Goal: Task Accomplishment & Management: Complete application form

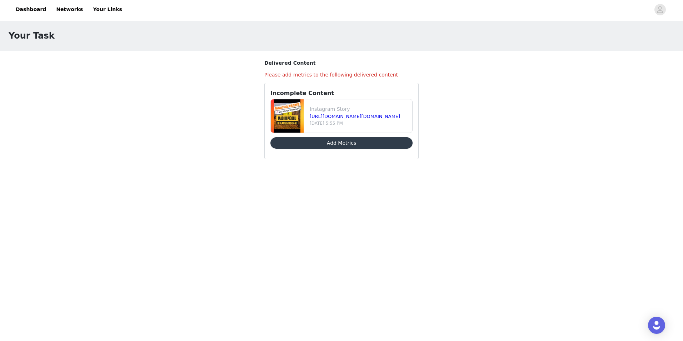
click at [349, 142] on button "Add Metrics" at bounding box center [341, 142] width 142 height 11
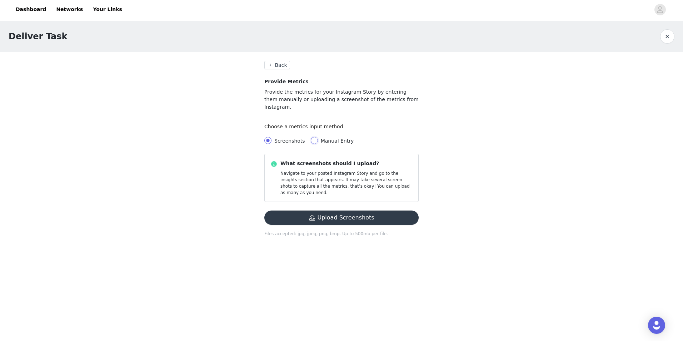
click at [311, 137] on input "Manual Entry" at bounding box center [314, 140] width 7 height 7
radio input "true"
radio input "false"
radio input "true"
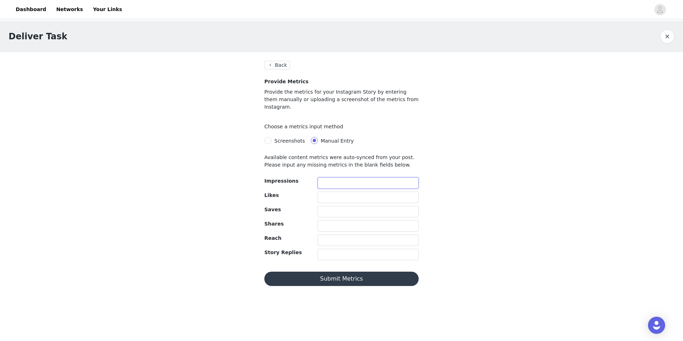
click at [370, 177] on input "text" at bounding box center [367, 182] width 101 height 11
type input "26"
click at [328, 191] on input "text" at bounding box center [367, 196] width 101 height 11
type input "2"
click at [320, 234] on input "text" at bounding box center [367, 239] width 101 height 11
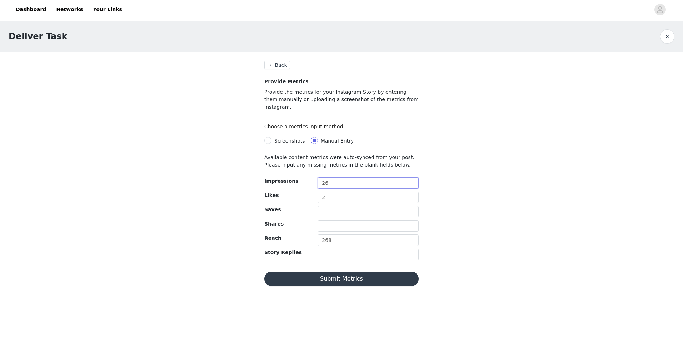
drag, startPoint x: 325, startPoint y: 174, endPoint x: 353, endPoint y: 172, distance: 27.9
click at [353, 177] on input "26" at bounding box center [367, 182] width 101 height 11
drag, startPoint x: 322, startPoint y: 231, endPoint x: 365, endPoint y: 230, distance: 42.5
click at [365, 234] on input "268" at bounding box center [367, 239] width 101 height 11
type input "234"
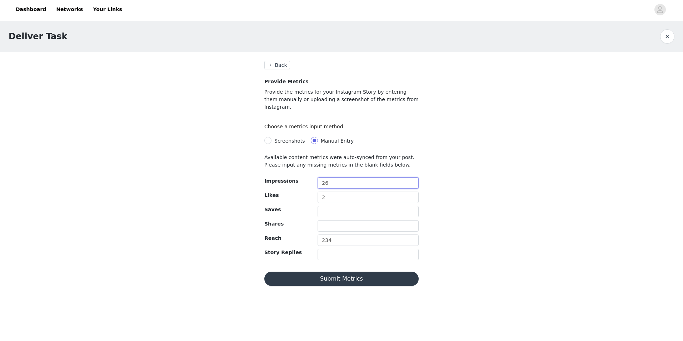
drag, startPoint x: 327, startPoint y: 177, endPoint x: 335, endPoint y: 167, distance: 12.4
click at [327, 177] on input "26" at bounding box center [367, 182] width 101 height 11
type input "268"
click at [342, 272] on button "Submit Metrics" at bounding box center [341, 278] width 154 height 14
